Goal: Find contact information: Find contact information

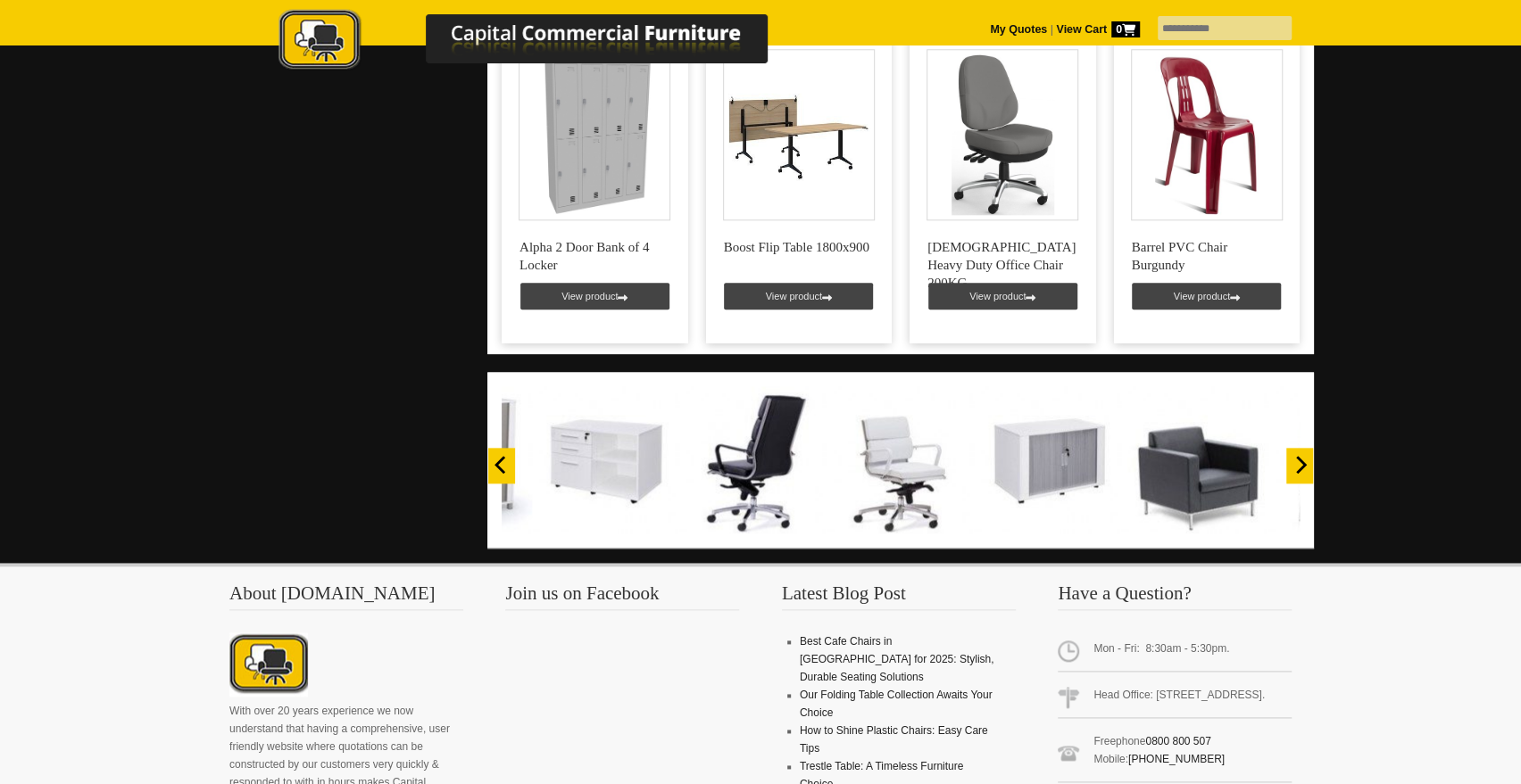
scroll to position [1249, 0]
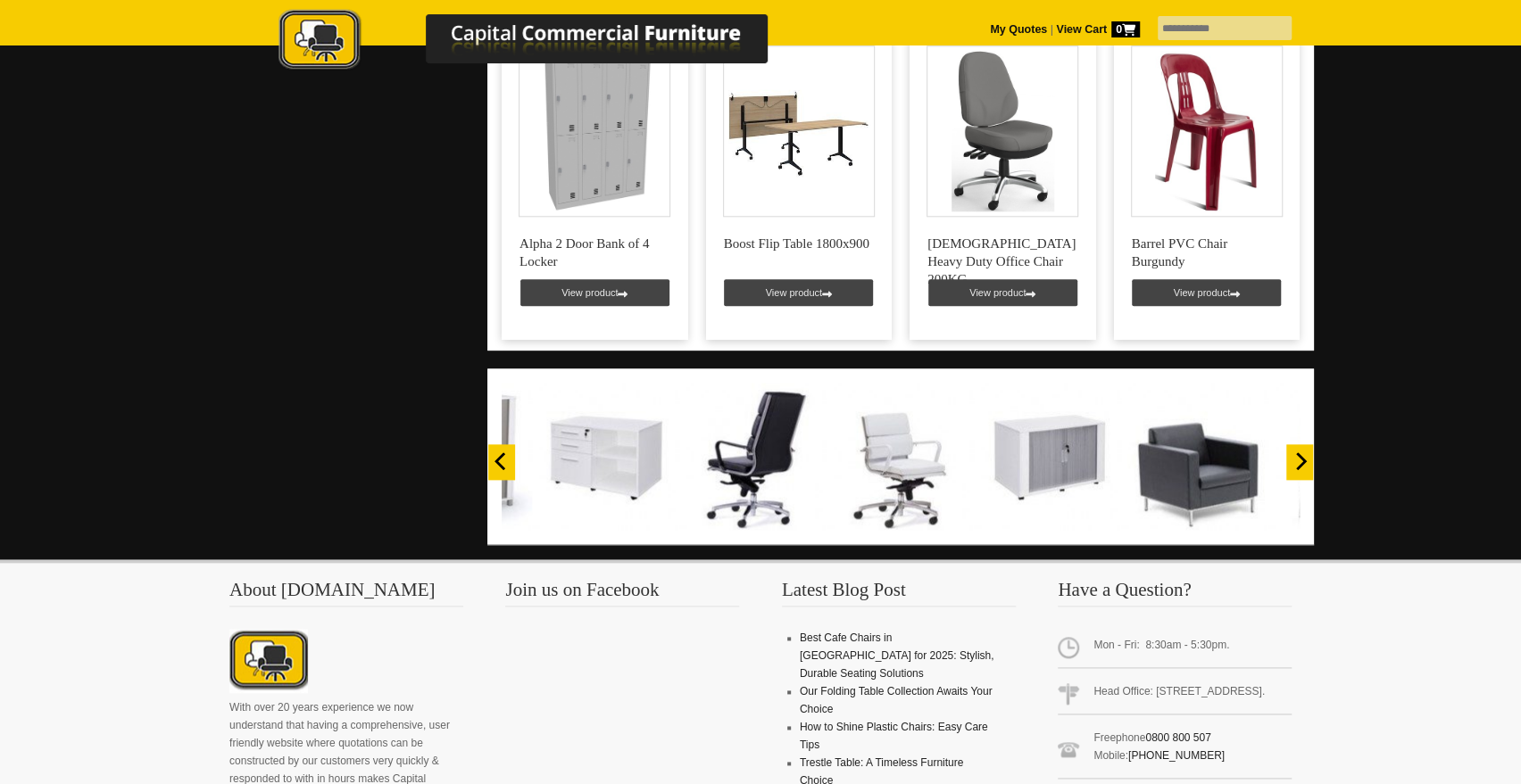
click at [1299, 452] on icon "Next" at bounding box center [1299, 461] width 18 height 18
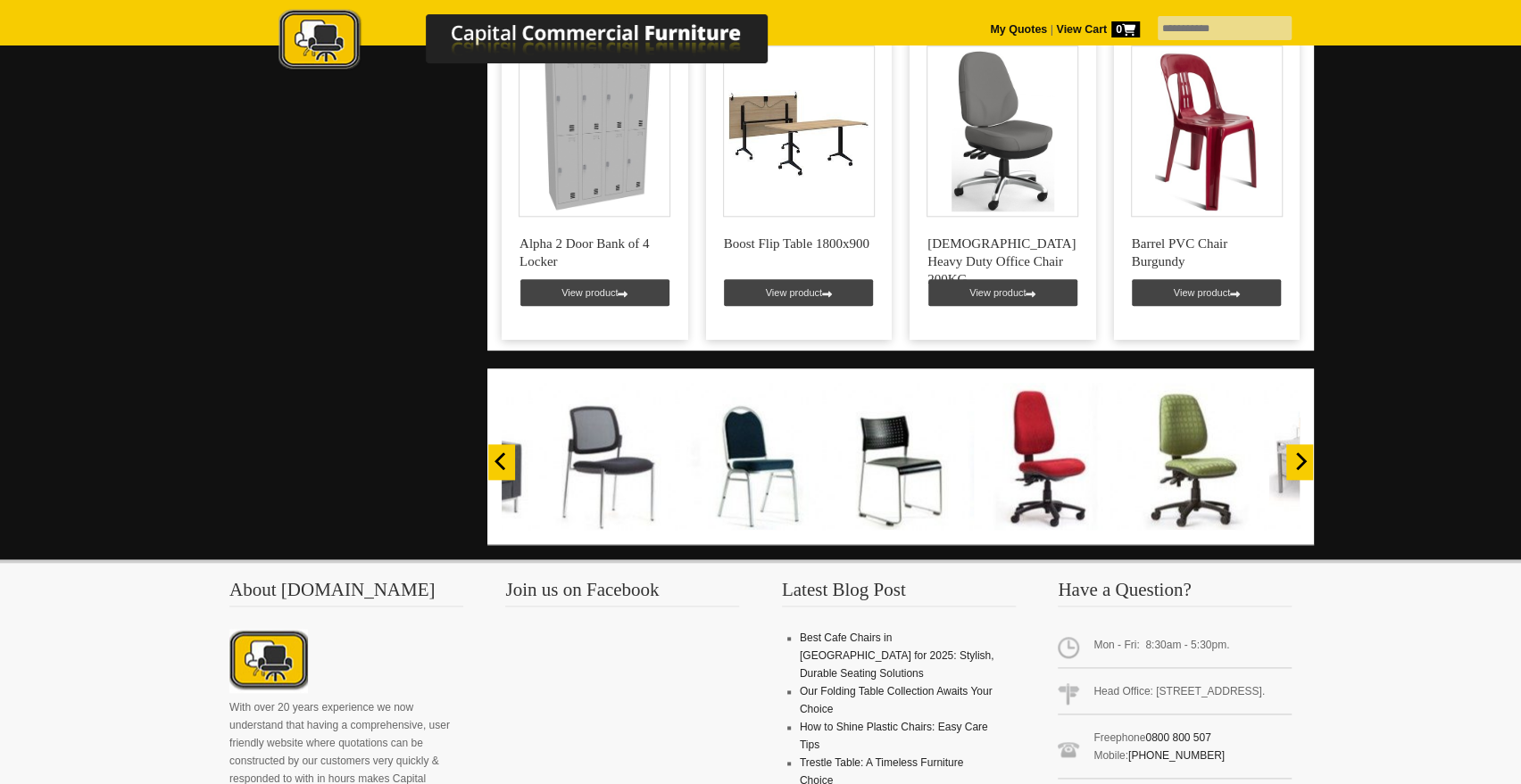
click at [1299, 452] on icon "Next" at bounding box center [1299, 461] width 18 height 18
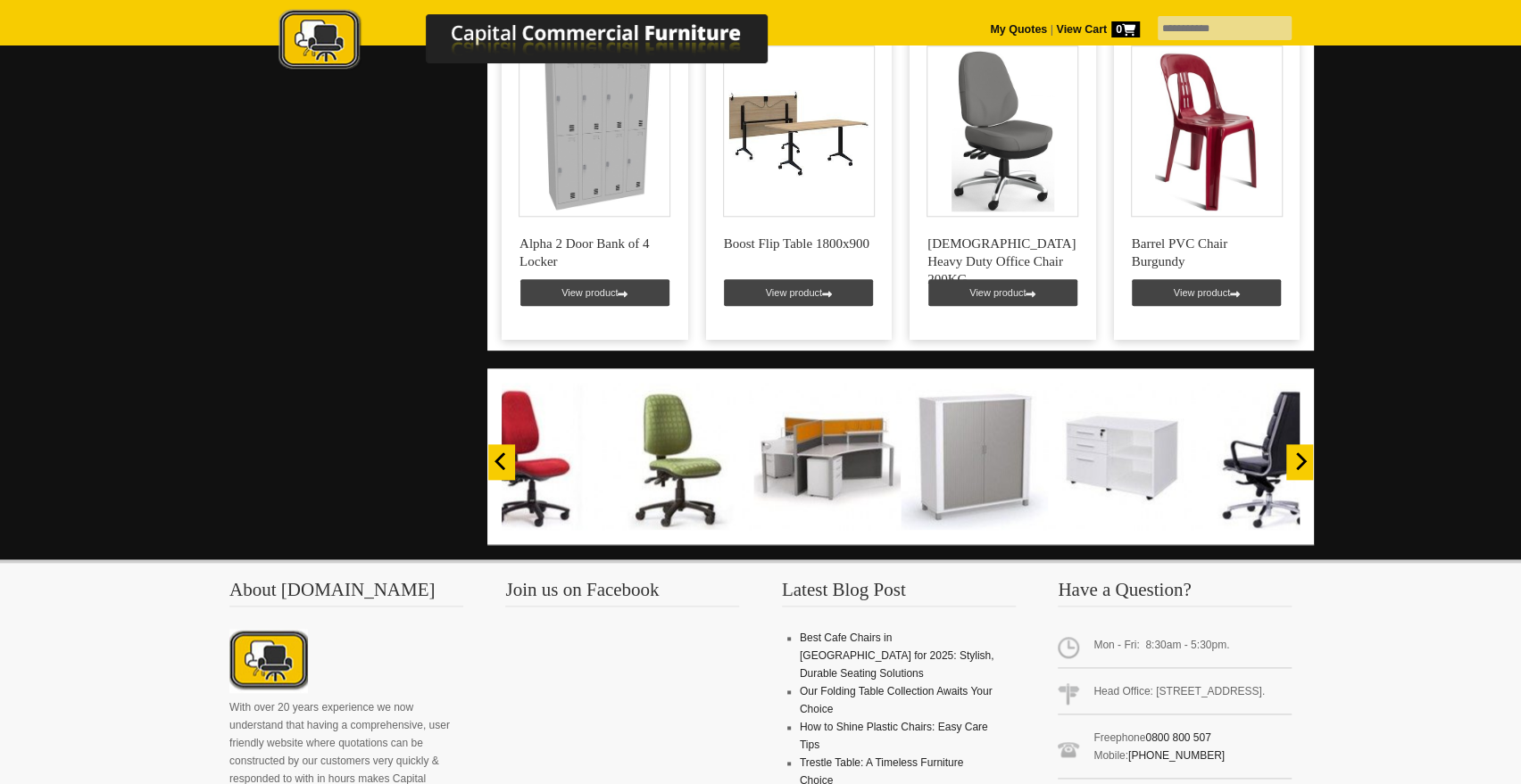
click at [1299, 452] on icon "Next" at bounding box center [1299, 461] width 18 height 18
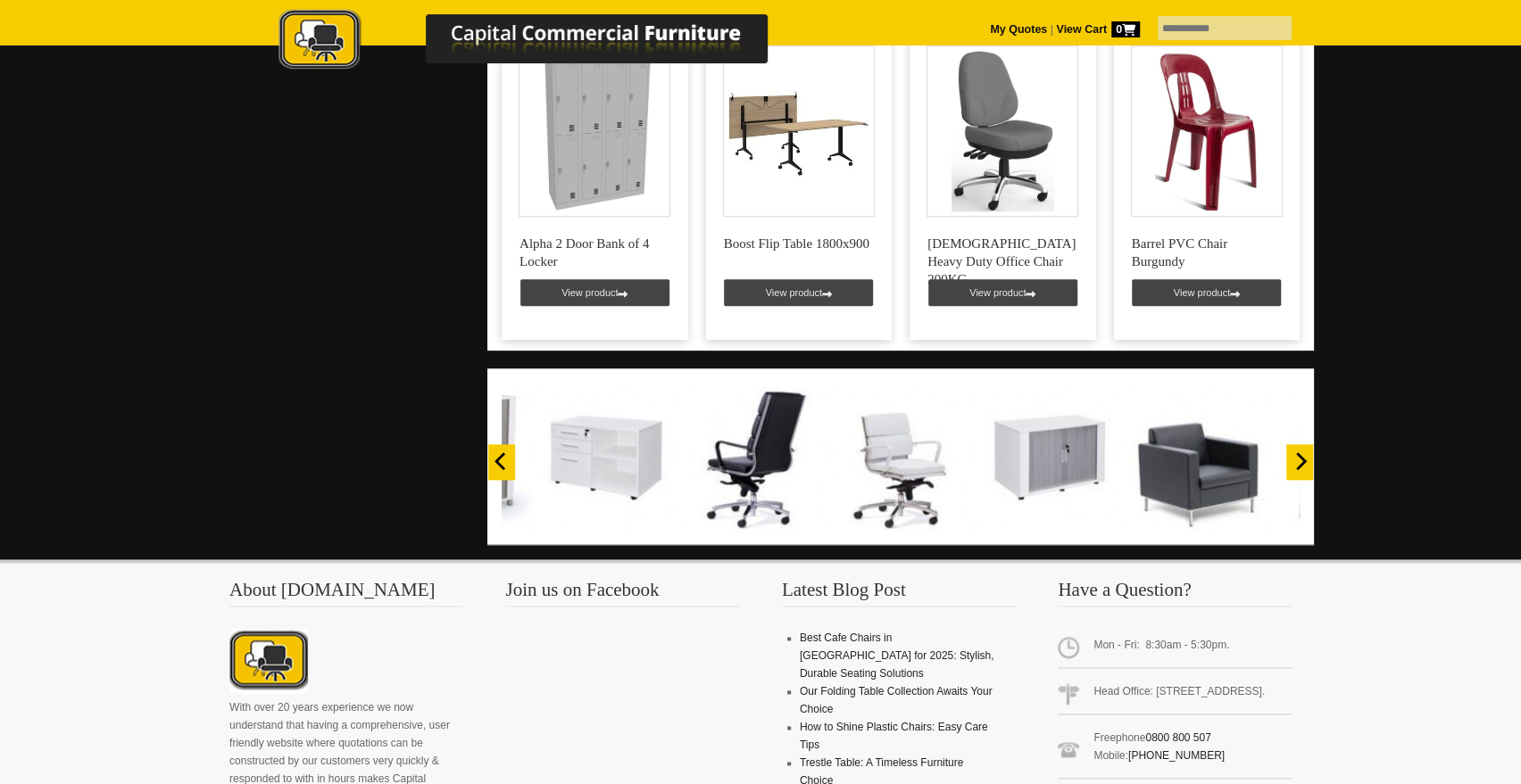
click at [1299, 452] on icon "Next" at bounding box center [1299, 461] width 18 height 18
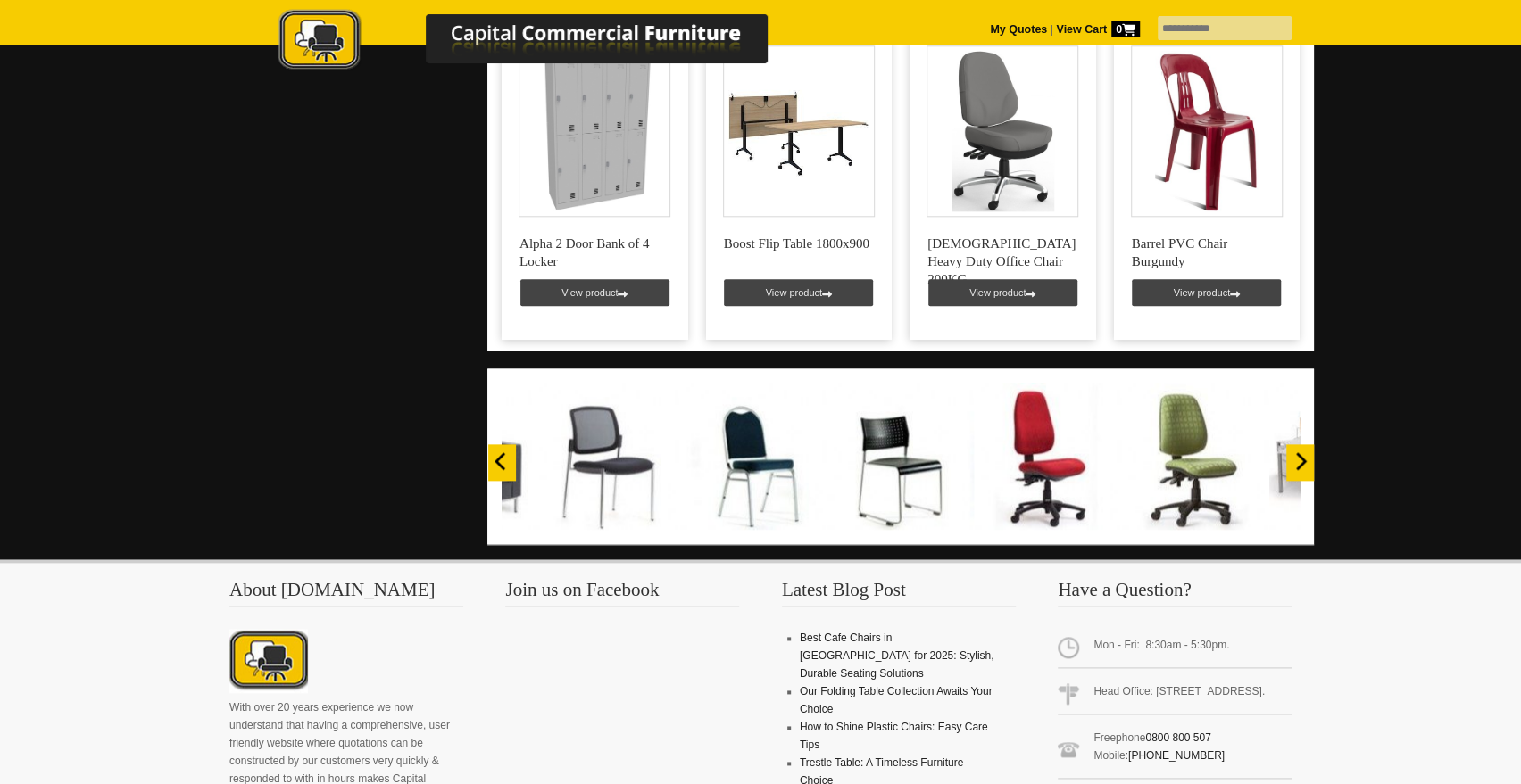
click at [1299, 452] on icon "Next" at bounding box center [1299, 461] width 18 height 18
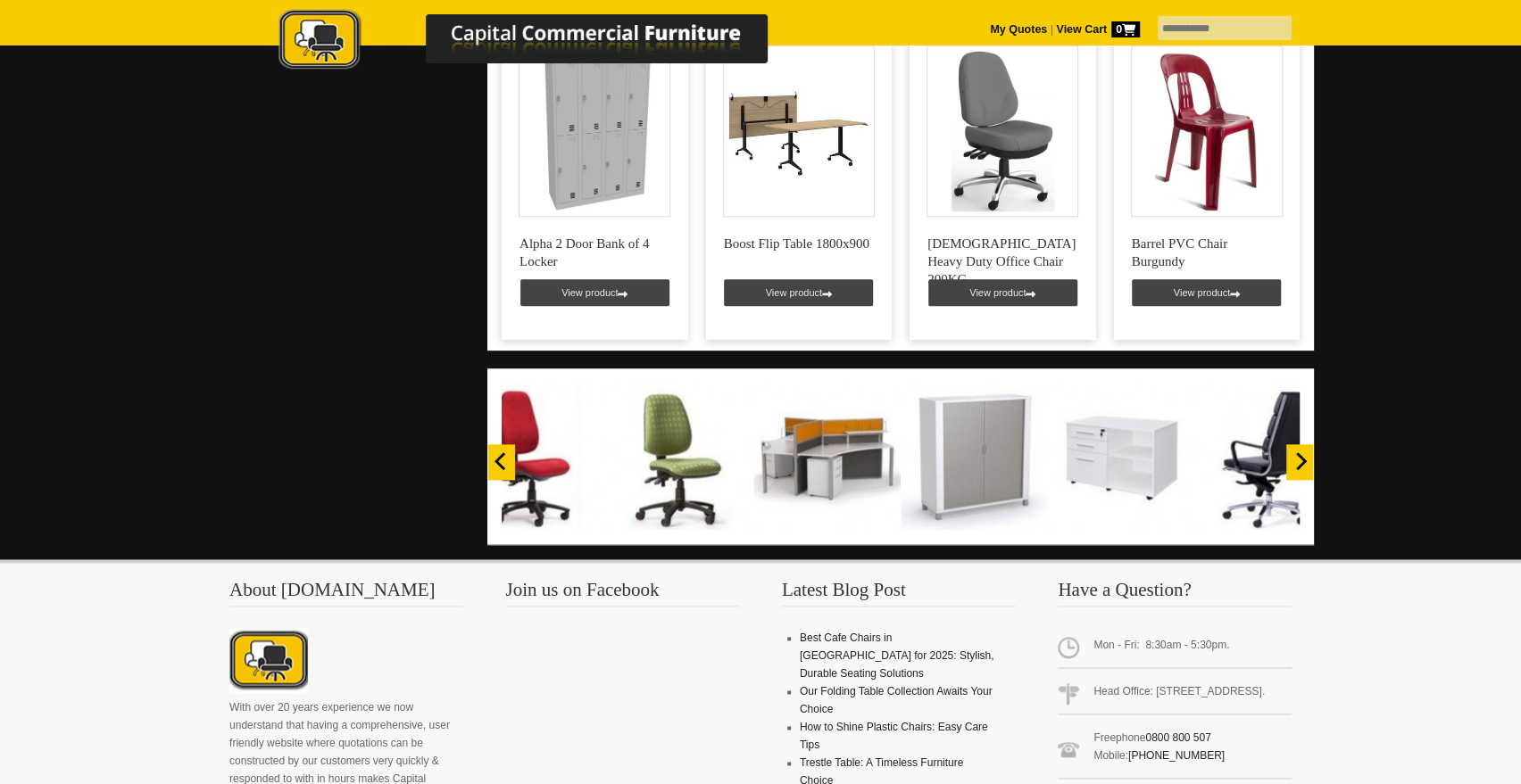
click at [1299, 452] on icon "Next" at bounding box center [1299, 461] width 18 height 18
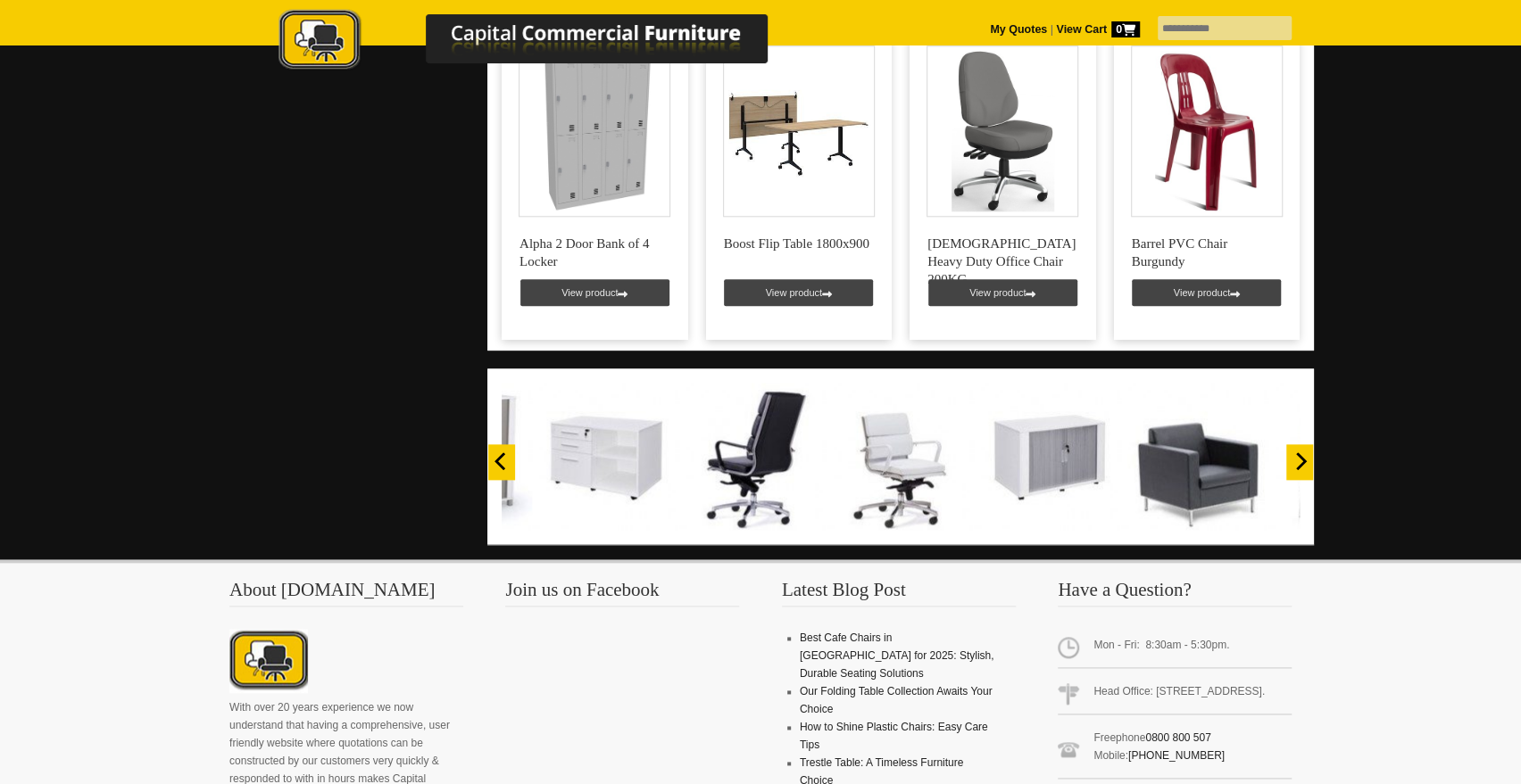
click at [1299, 452] on icon "Next" at bounding box center [1299, 461] width 18 height 18
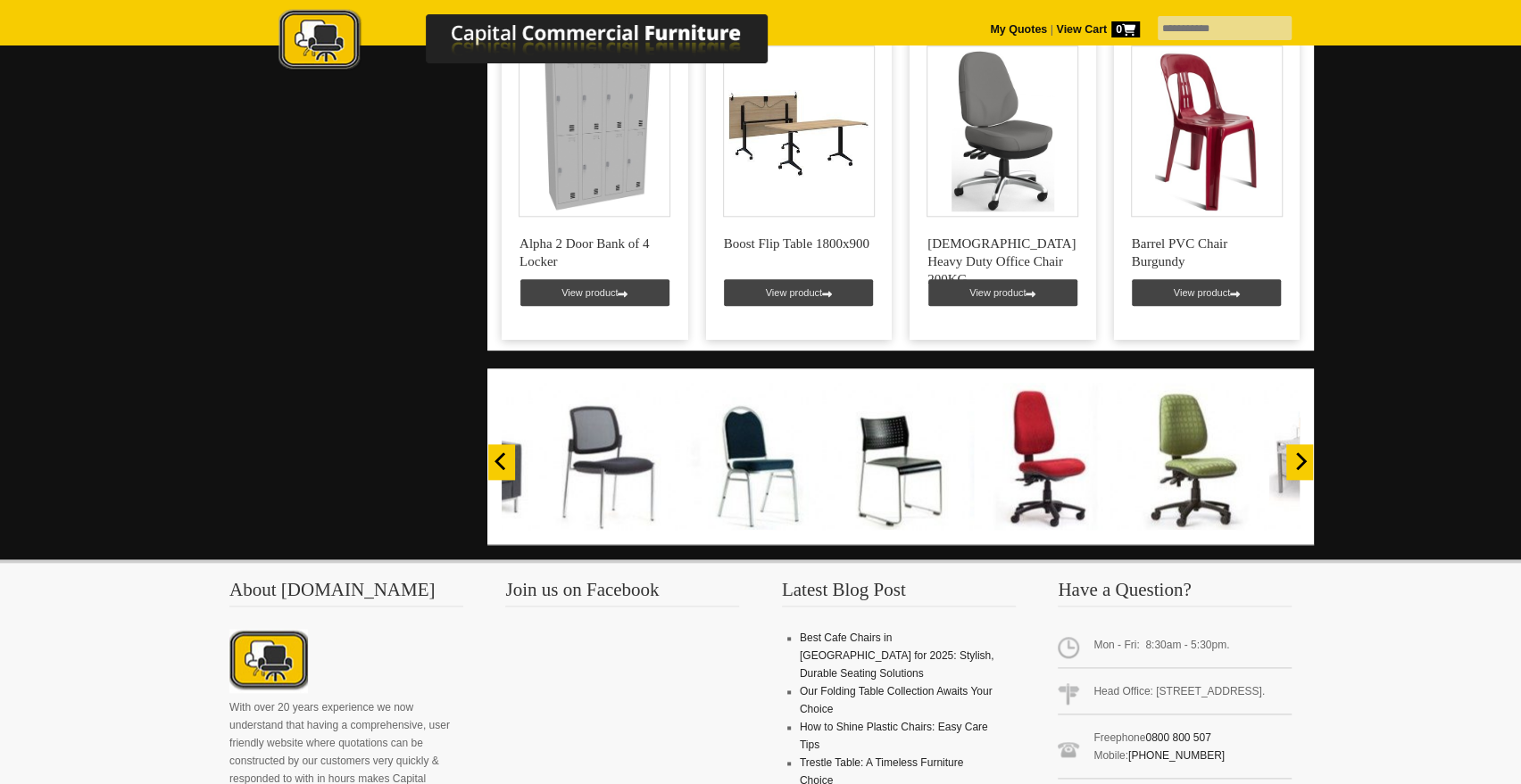
click at [1299, 452] on icon "Next" at bounding box center [1299, 461] width 18 height 18
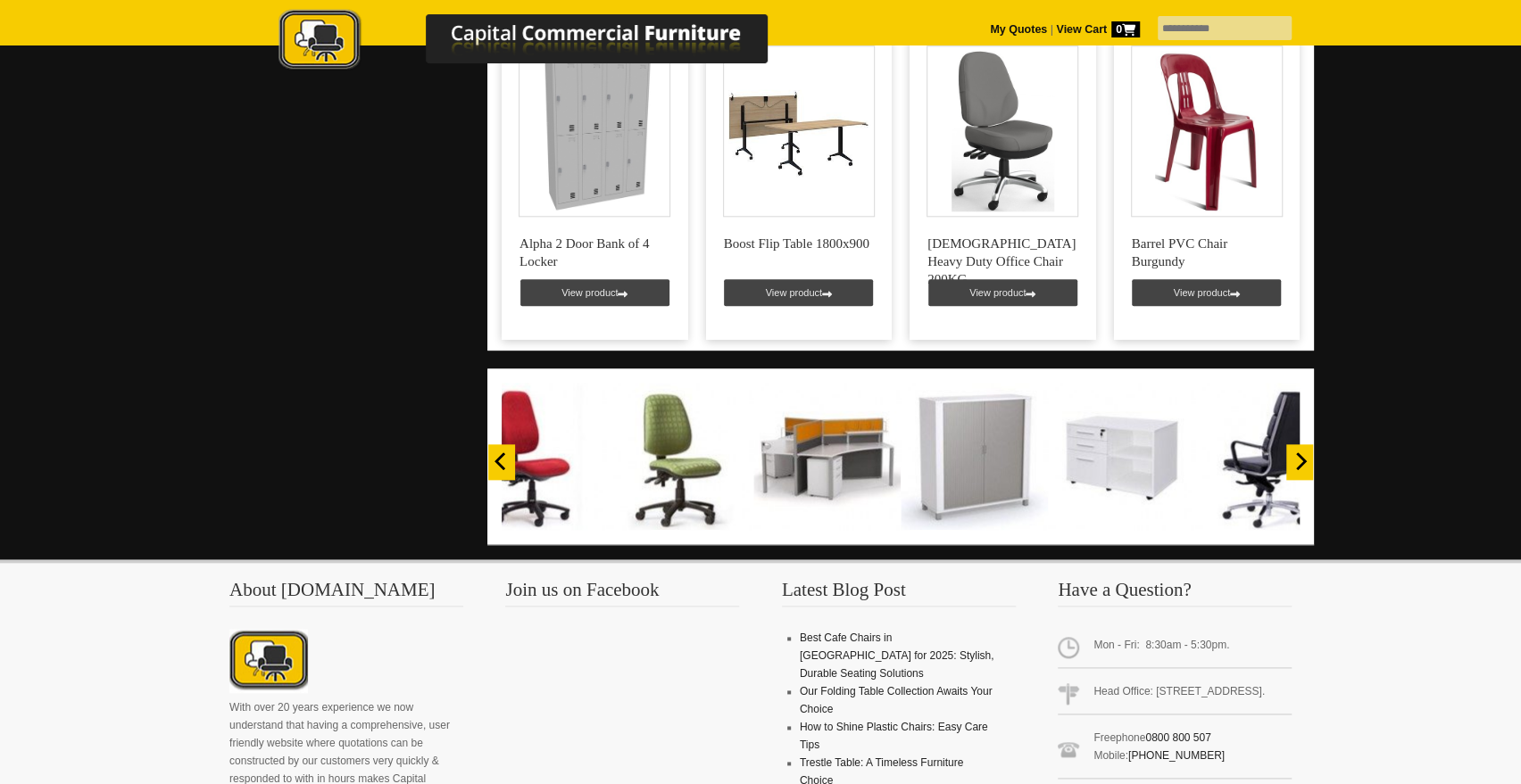
click at [1299, 452] on icon "Next" at bounding box center [1299, 461] width 18 height 18
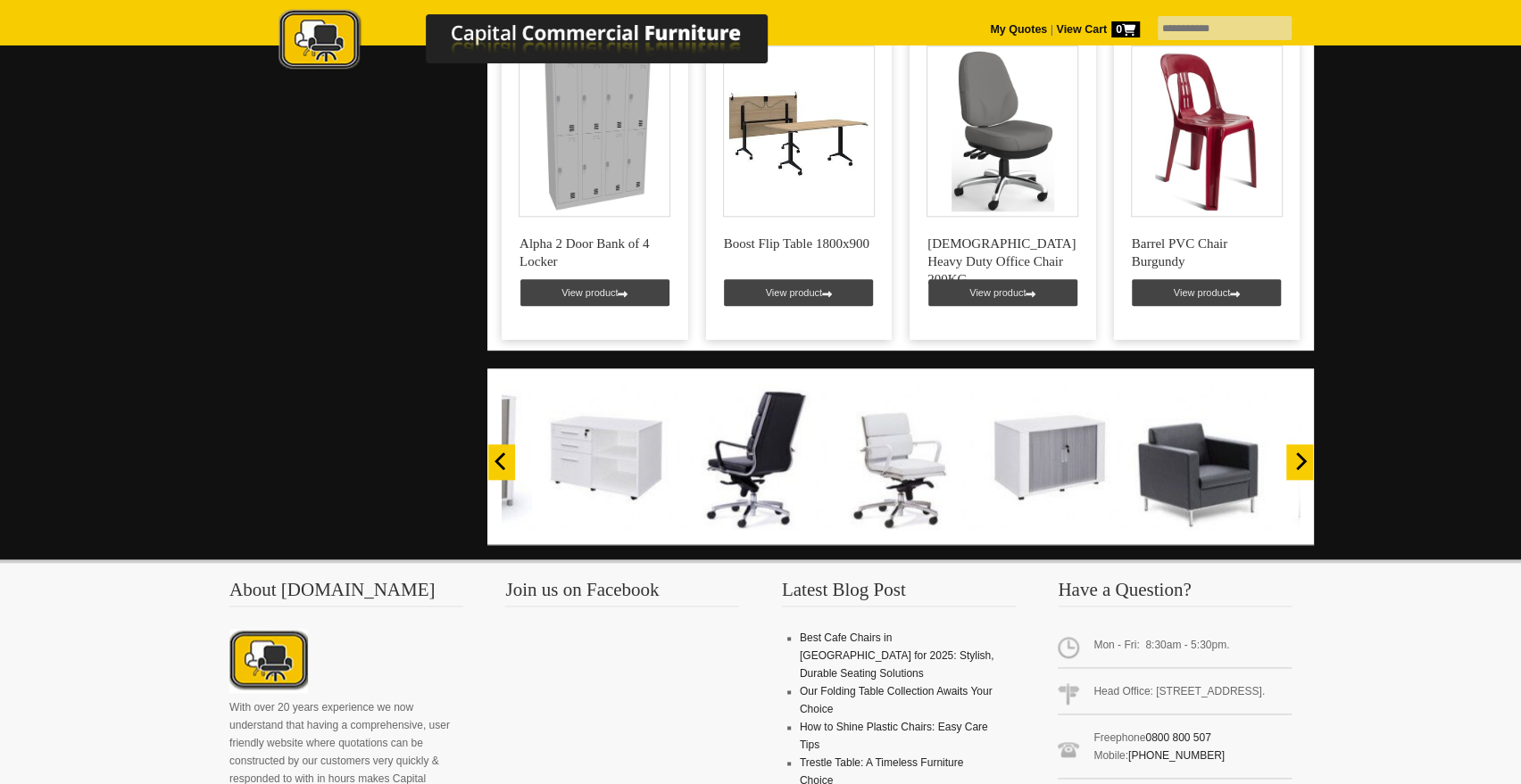
click at [1299, 452] on icon "Next" at bounding box center [1299, 461] width 18 height 18
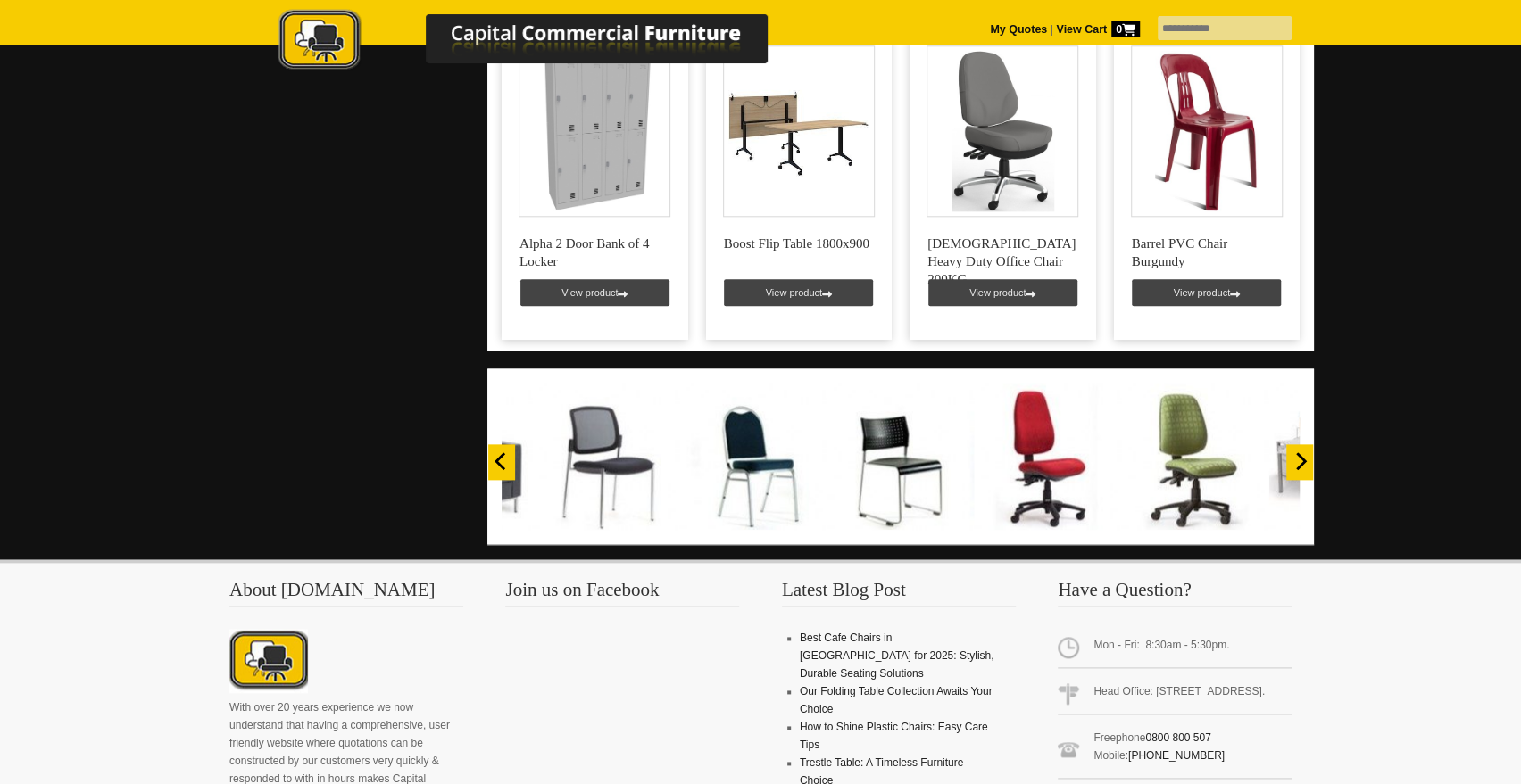
click at [1299, 452] on icon "Next" at bounding box center [1299, 461] width 18 height 18
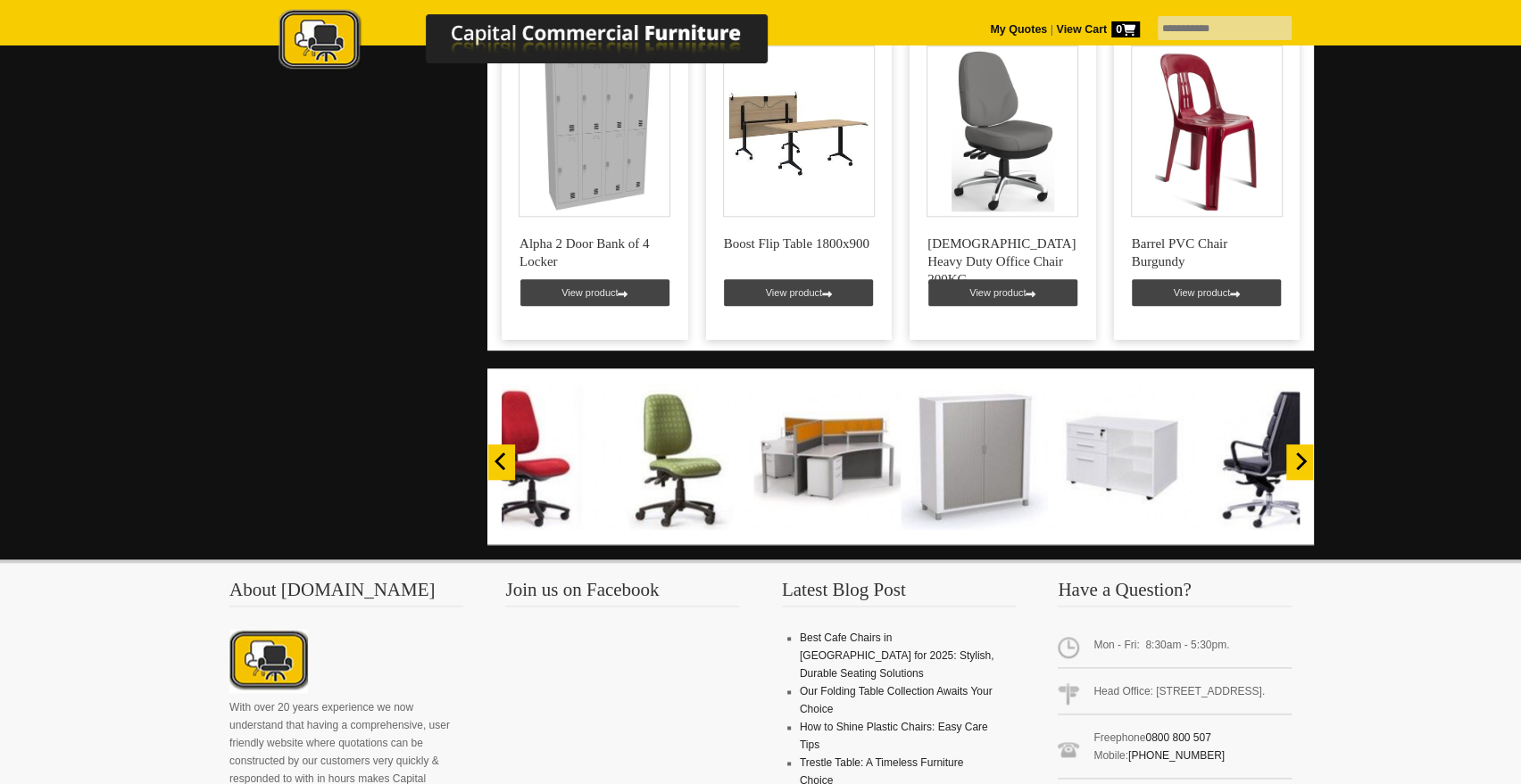
click at [1299, 452] on icon "Next" at bounding box center [1299, 461] width 18 height 18
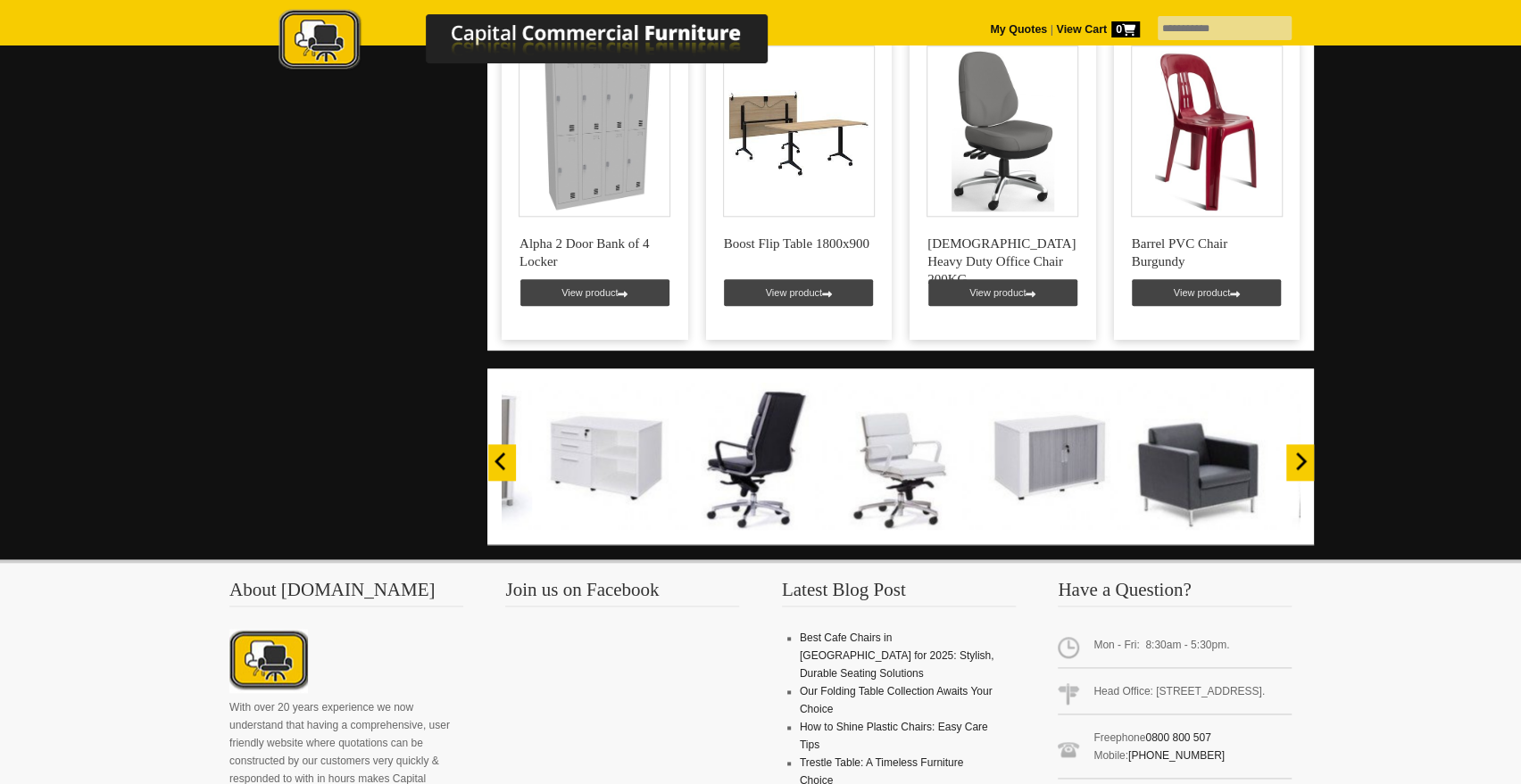
click at [1299, 452] on icon "Next" at bounding box center [1299, 461] width 18 height 18
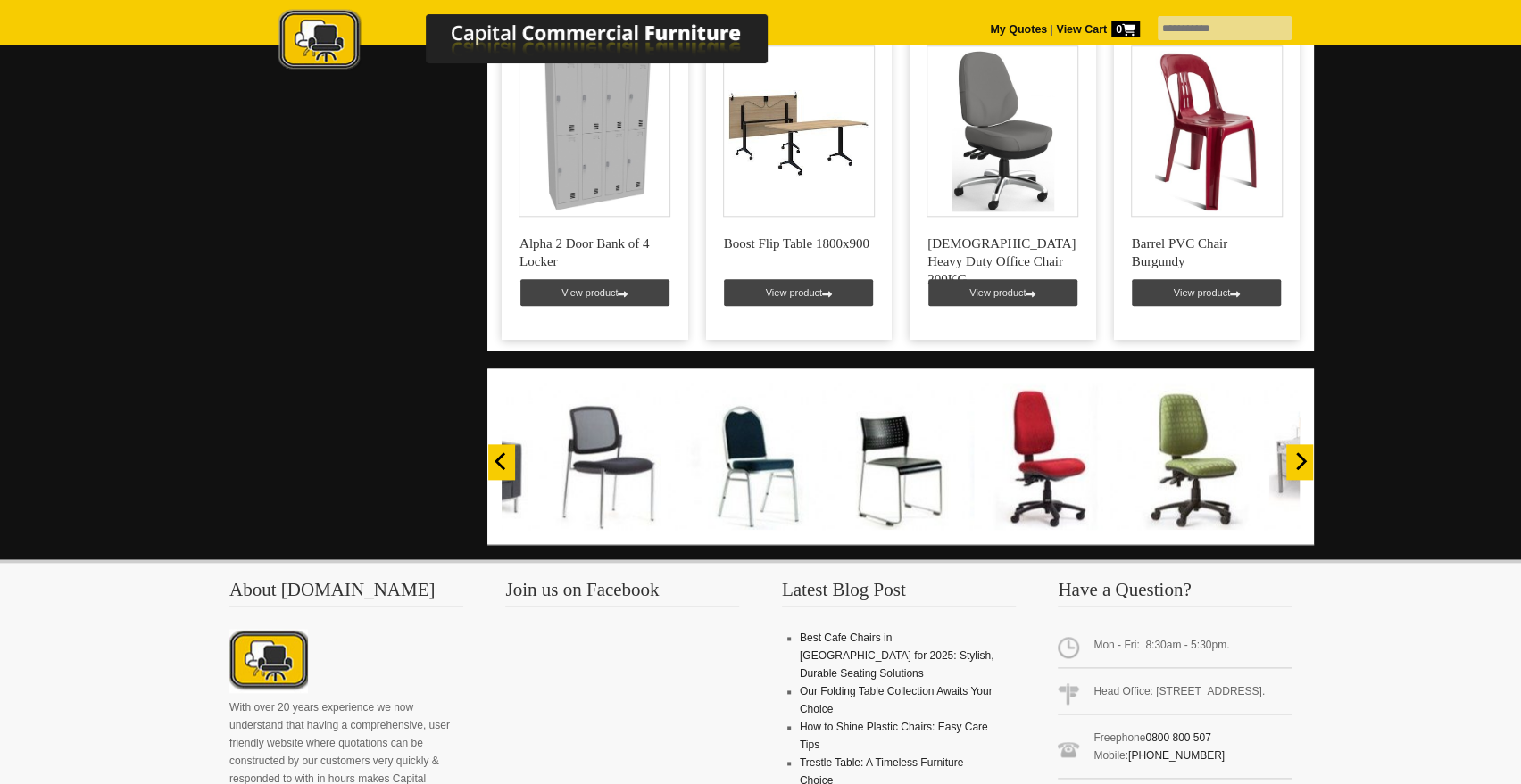
click at [1299, 452] on icon "Next" at bounding box center [1299, 461] width 18 height 18
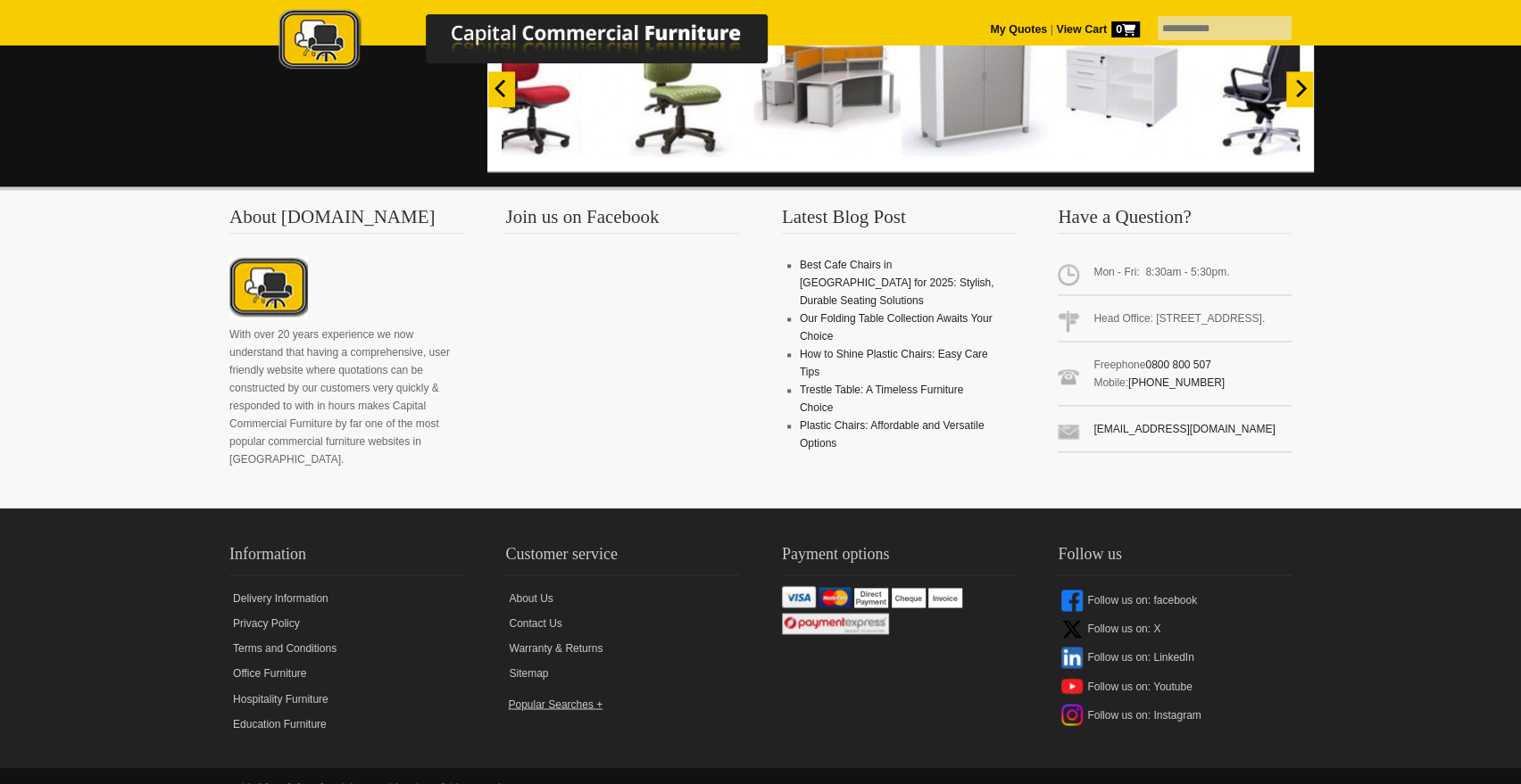
scroll to position [1635, 0]
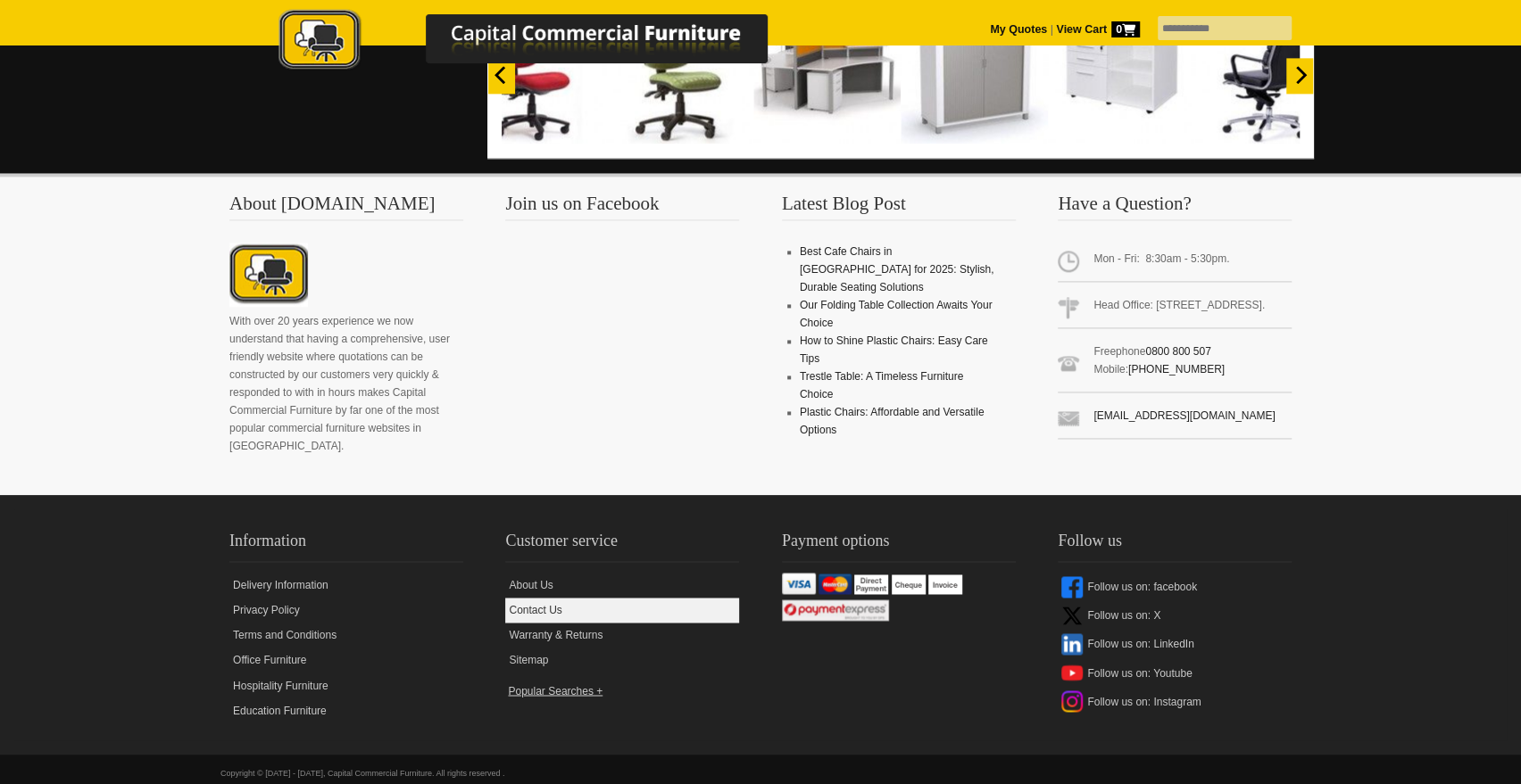
click at [543, 598] on link "Contact Us" at bounding box center [621, 610] width 234 height 25
